Goal: Task Accomplishment & Management: Manage account settings

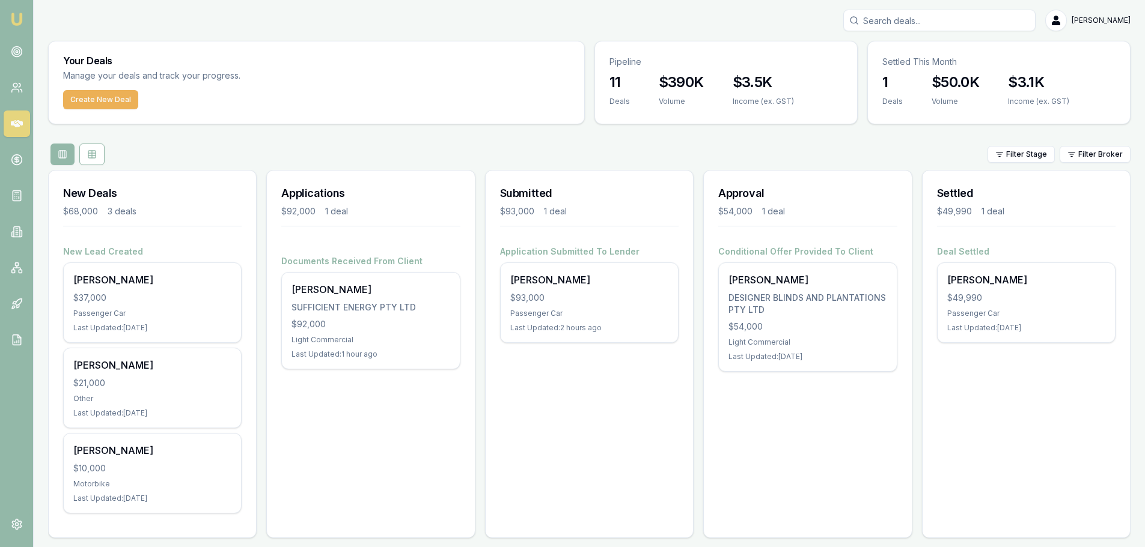
click at [894, 23] on input "Search deals" at bounding box center [939, 21] width 192 height 22
type input "mery"
click at [947, 63] on p "0402715064" at bounding box center [939, 64] width 181 height 12
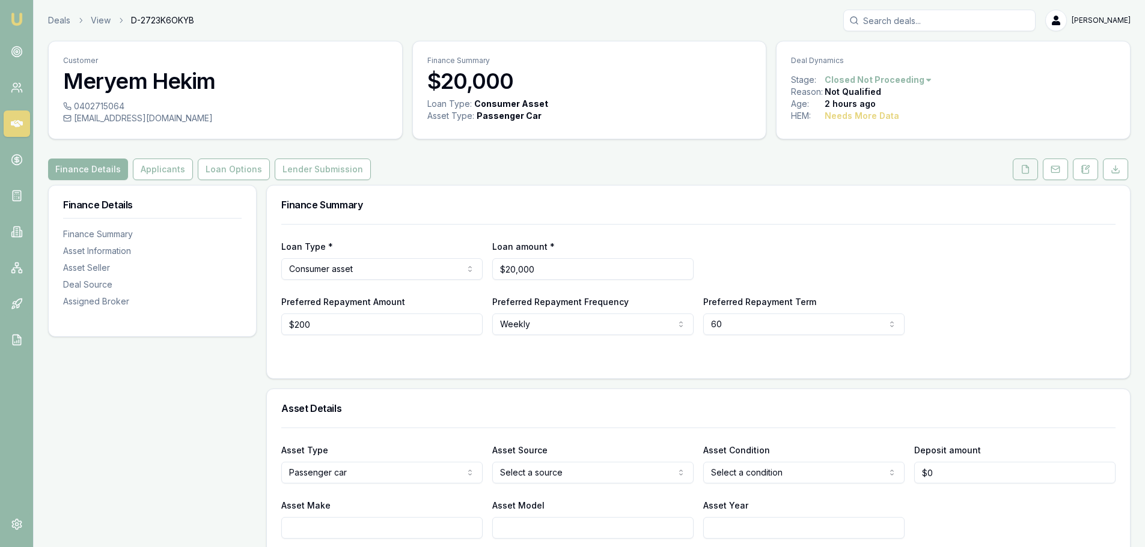
click at [1022, 172] on icon at bounding box center [1025, 169] width 7 height 8
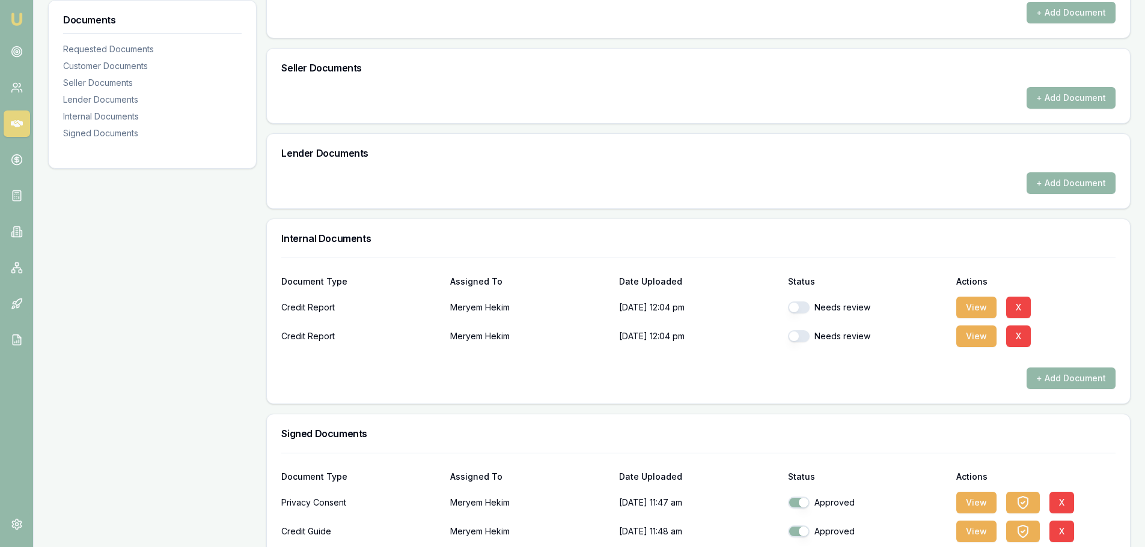
scroll to position [541, 0]
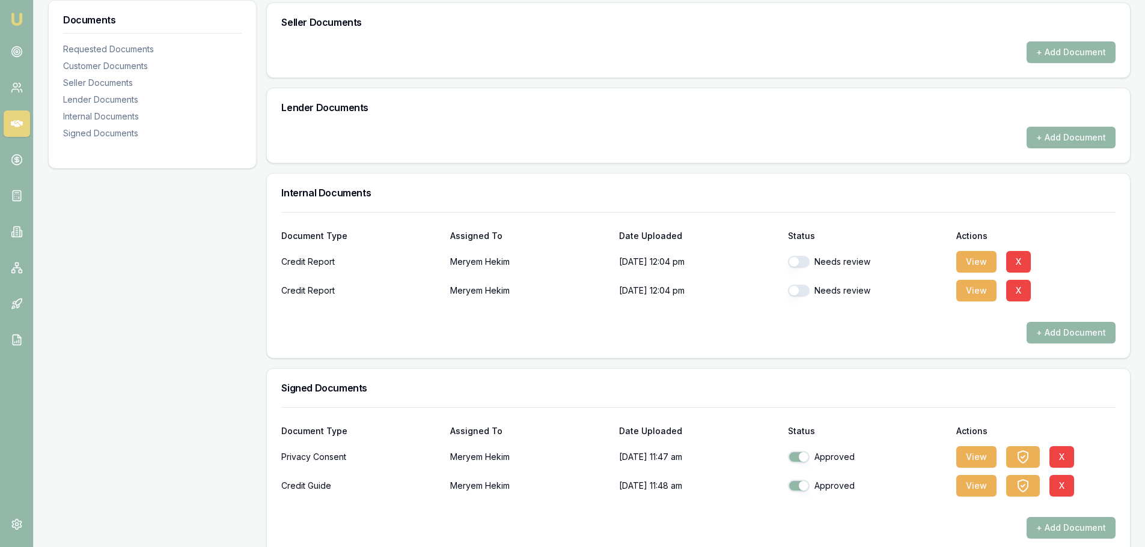
click at [785, 260] on div "Credit Report Meryem Hekim [DATE] 12:04 pm Needs review View X" at bounding box center [698, 262] width 834 height 24
click at [790, 262] on button "button" at bounding box center [799, 262] width 22 height 12
checkbox input "true"
drag, startPoint x: 792, startPoint y: 298, endPoint x: 794, endPoint y: 291, distance: 6.9
click at [793, 295] on div "Needs review" at bounding box center [867, 291] width 159 height 24
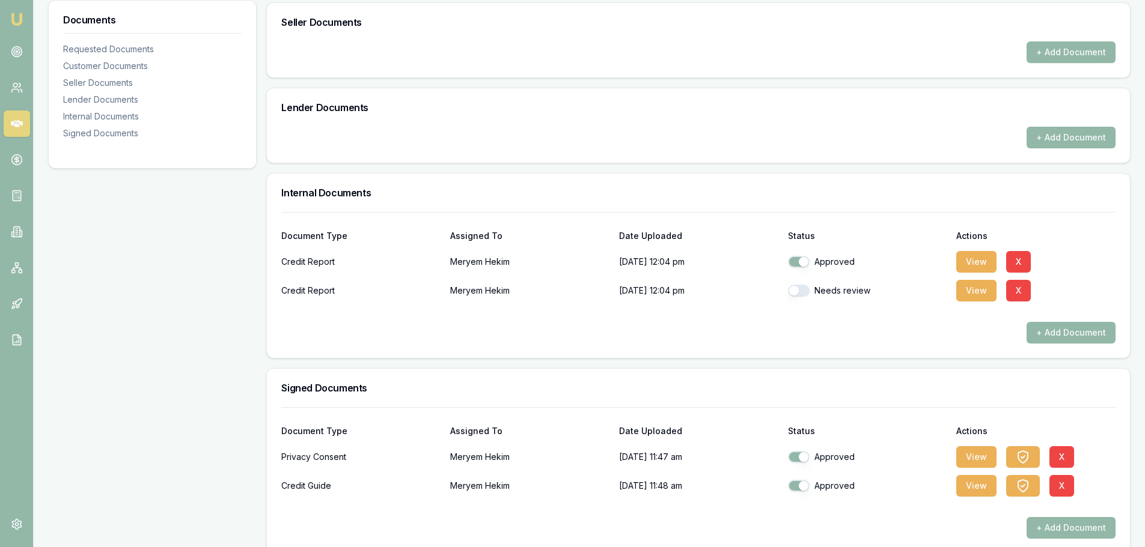
click at [794, 291] on button "button" at bounding box center [799, 291] width 22 height 12
checkbox input "true"
click at [972, 260] on button "View" at bounding box center [976, 262] width 40 height 22
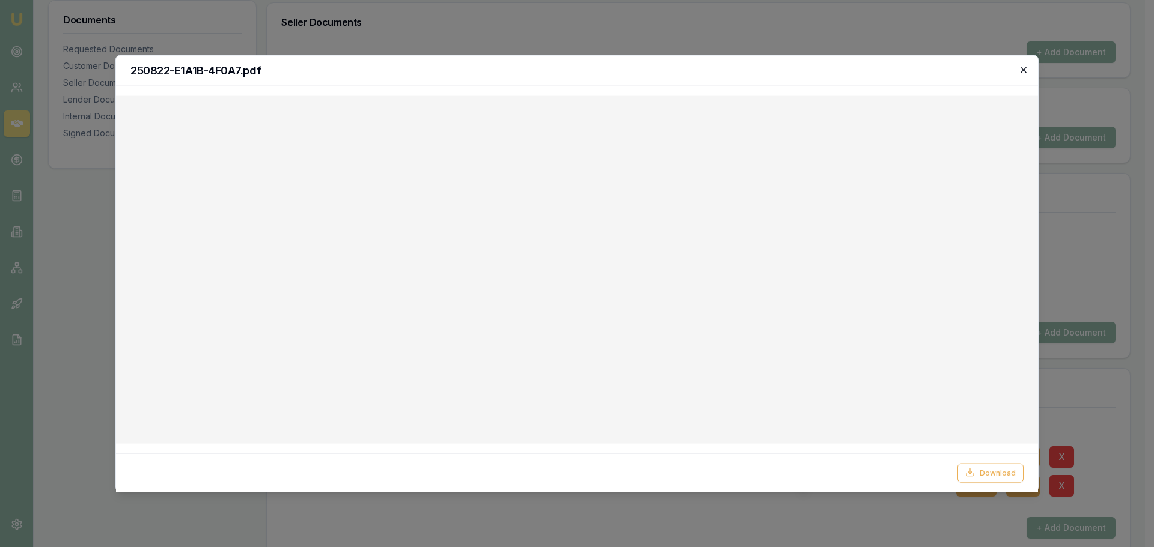
click at [1023, 73] on icon "button" at bounding box center [1024, 70] width 10 height 10
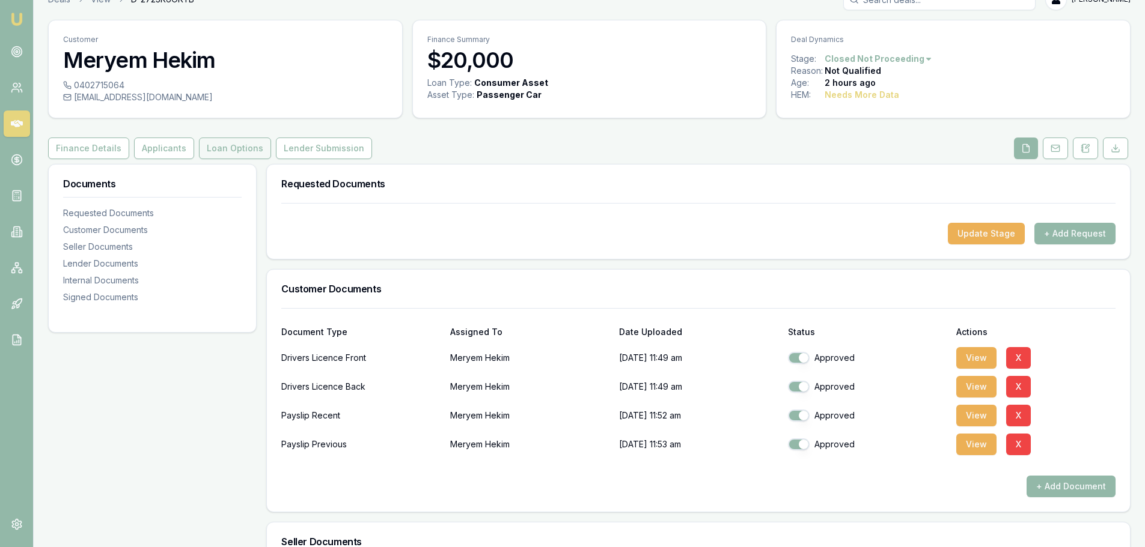
scroll to position [0, 0]
